Goal: Use online tool/utility: Utilize a website feature to perform a specific function

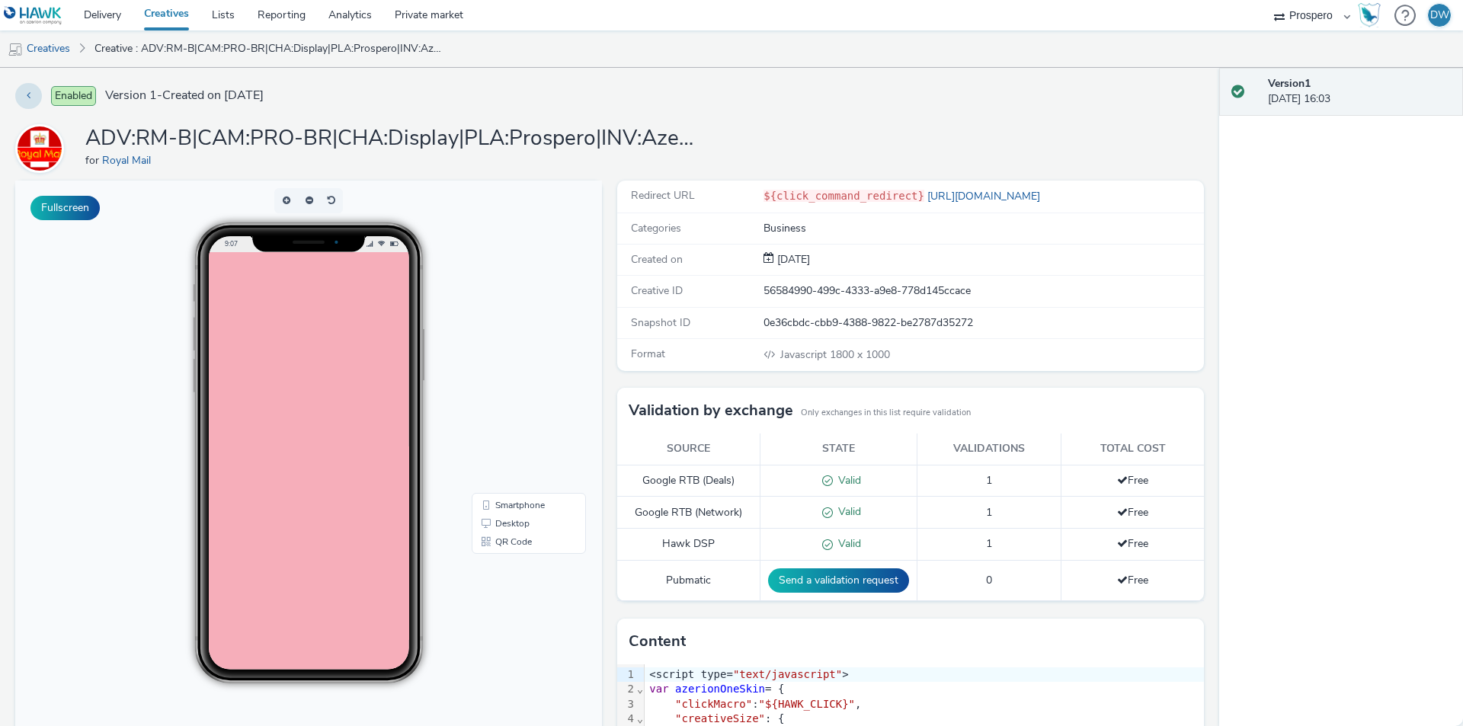
click at [349, 329] on body at bounding box center [893, 633] width 1371 height 762
click at [416, 469] on div at bounding box center [360, 633] width 305 height 762
click at [407, 477] on div at bounding box center [360, 633] width 305 height 762
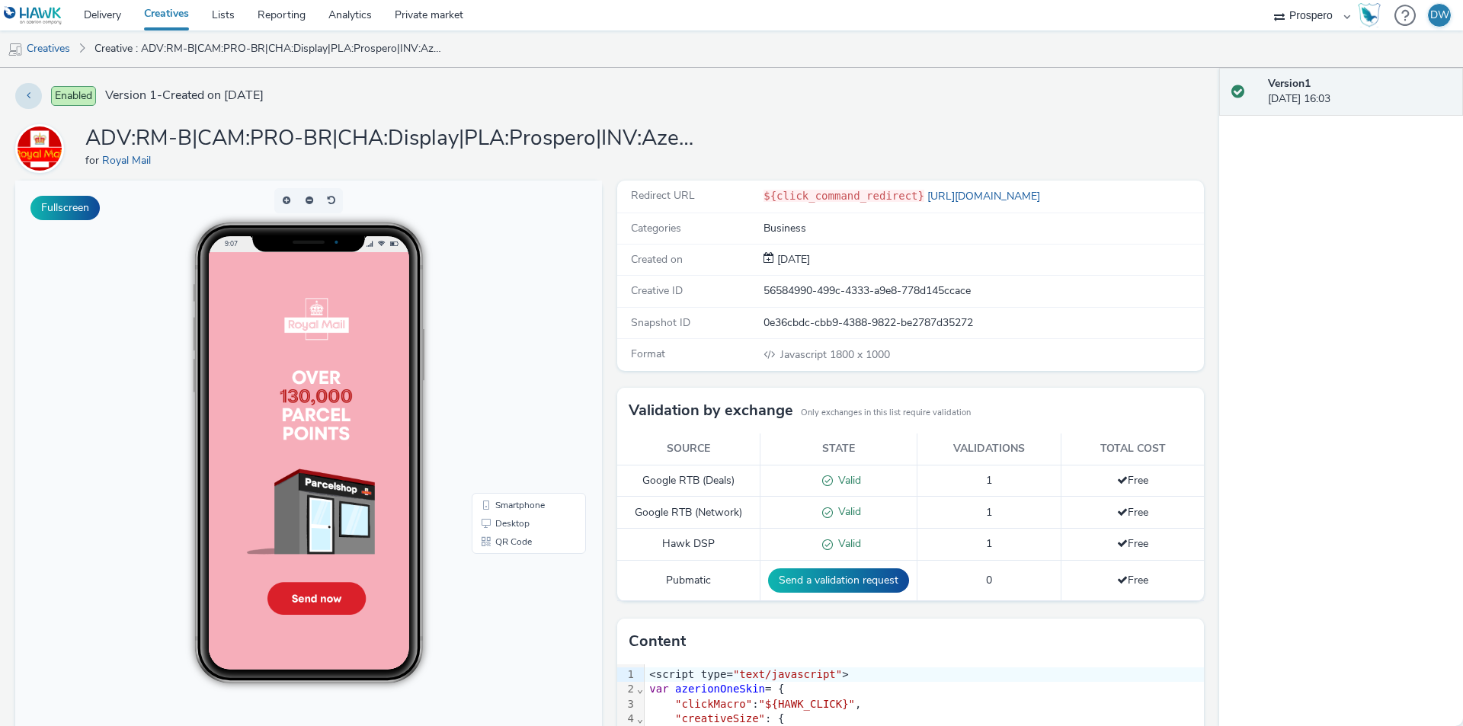
click at [347, 439] on div at bounding box center [360, 633] width 305 height 762
click at [375, 431] on div at bounding box center [360, 633] width 305 height 762
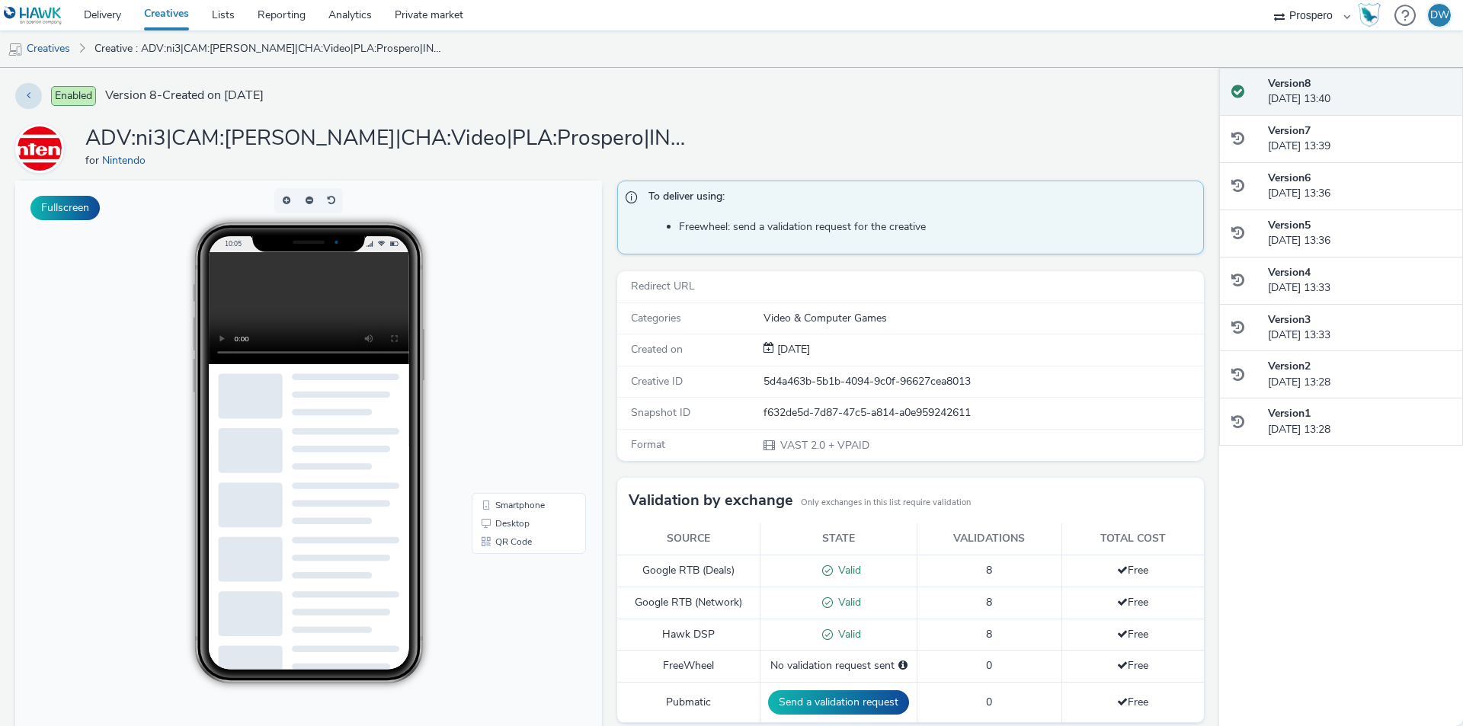
click at [243, 283] on video at bounding box center [321, 308] width 224 height 112
click at [299, 294] on video at bounding box center [321, 308] width 224 height 112
click at [301, 309] on video at bounding box center [321, 308] width 224 height 112
click at [254, 303] on video at bounding box center [321, 308] width 224 height 112
click at [71, 202] on button "Fullscreen" at bounding box center [64, 208] width 69 height 24
